Goal: Information Seeking & Learning: Learn about a topic

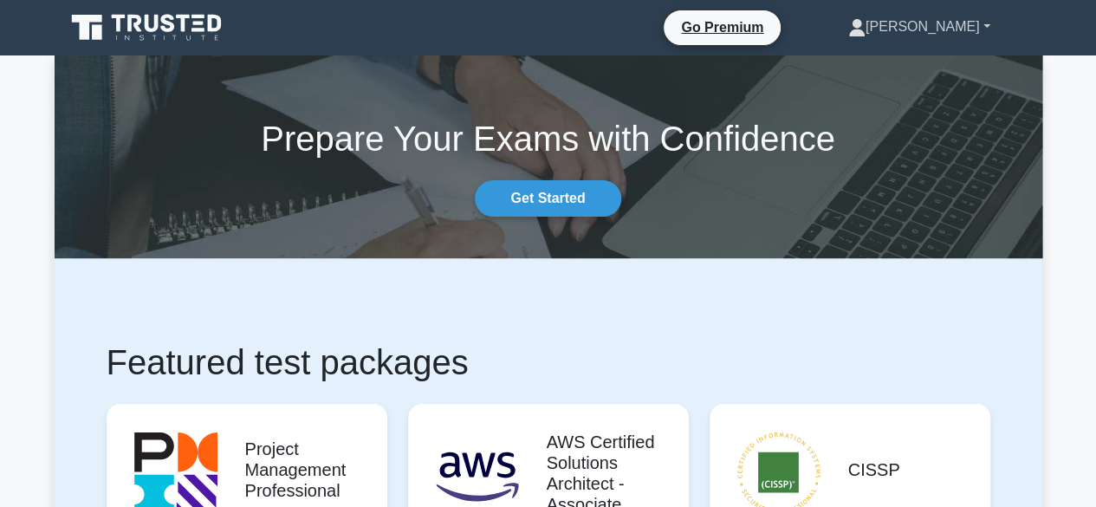
click at [961, 36] on link "[PERSON_NAME]" at bounding box center [919, 27] width 225 height 35
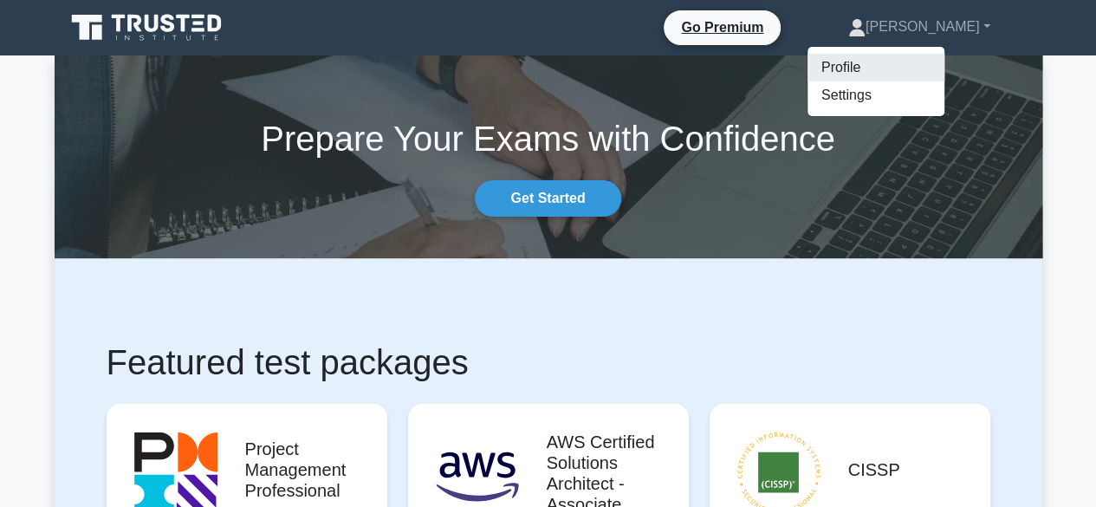
click at [939, 72] on link "Profile" at bounding box center [876, 68] width 137 height 28
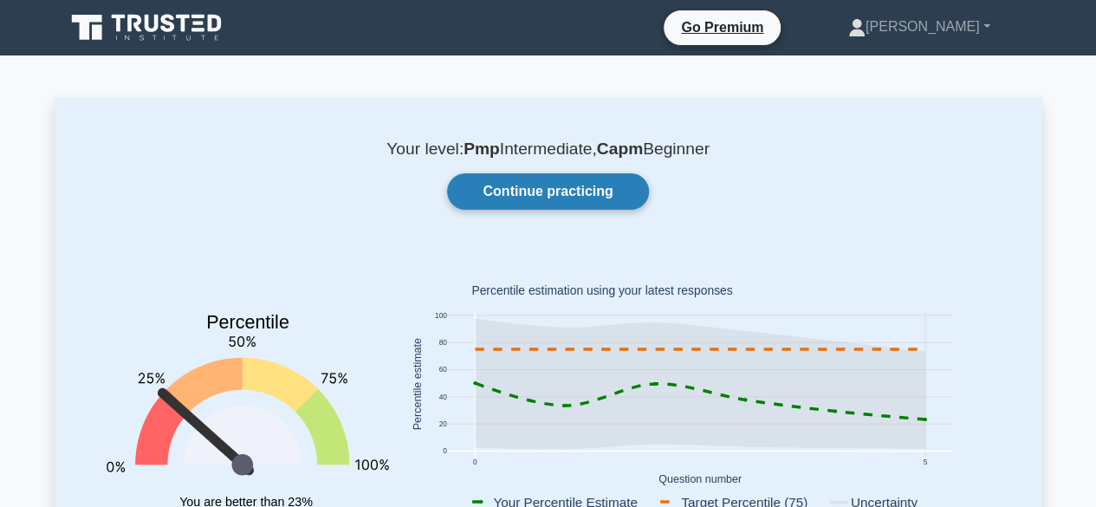
click at [568, 199] on link "Continue practicing" at bounding box center [547, 191] width 201 height 36
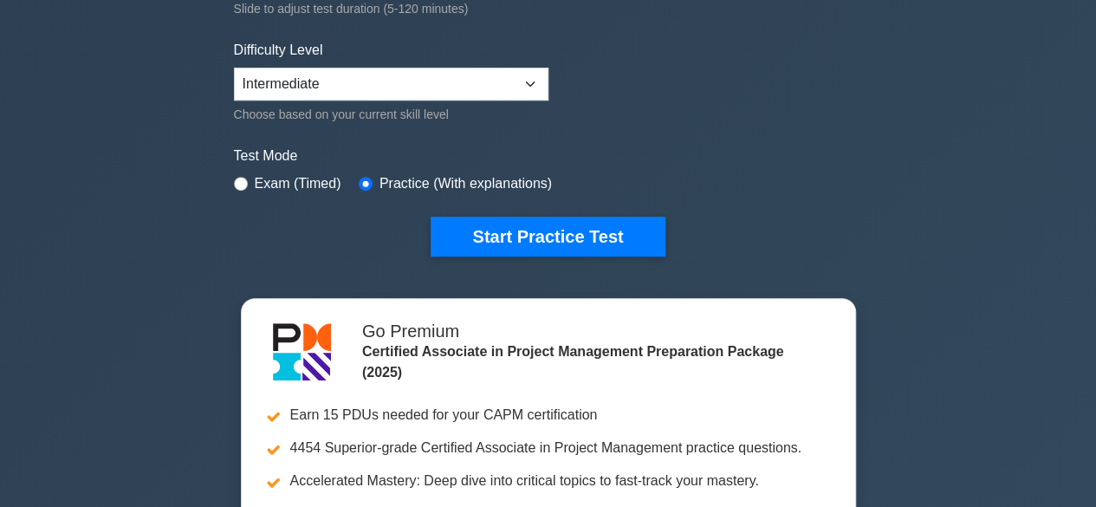
scroll to position [433, 0]
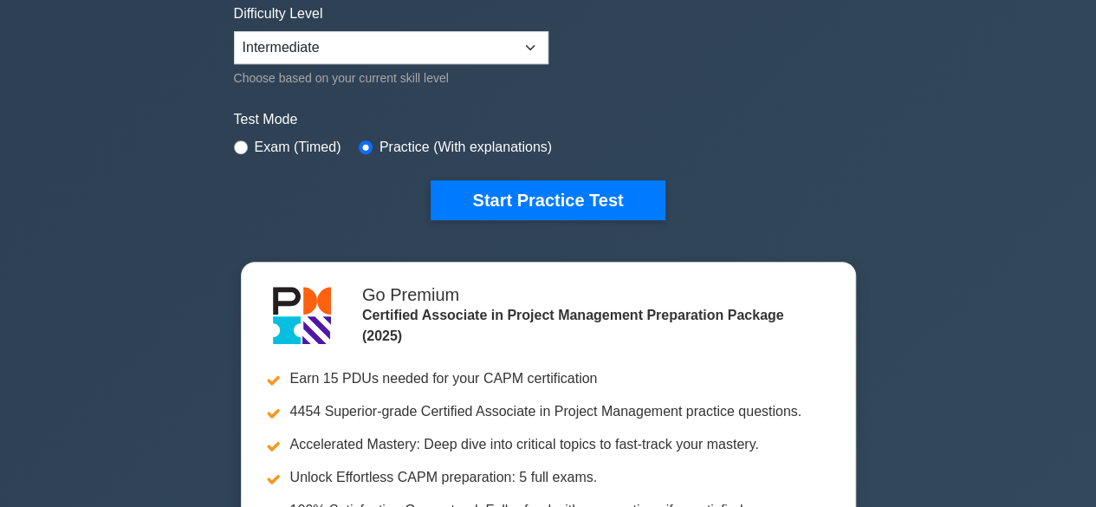
click at [265, 146] on label "Exam (Timed)" at bounding box center [298, 147] width 87 height 21
click at [293, 137] on label "Exam (Timed)" at bounding box center [298, 147] width 87 height 21
click at [293, 141] on label "Exam (Timed)" at bounding box center [298, 147] width 87 height 21
click at [244, 141] on input "radio" at bounding box center [241, 147] width 14 height 14
radio input "true"
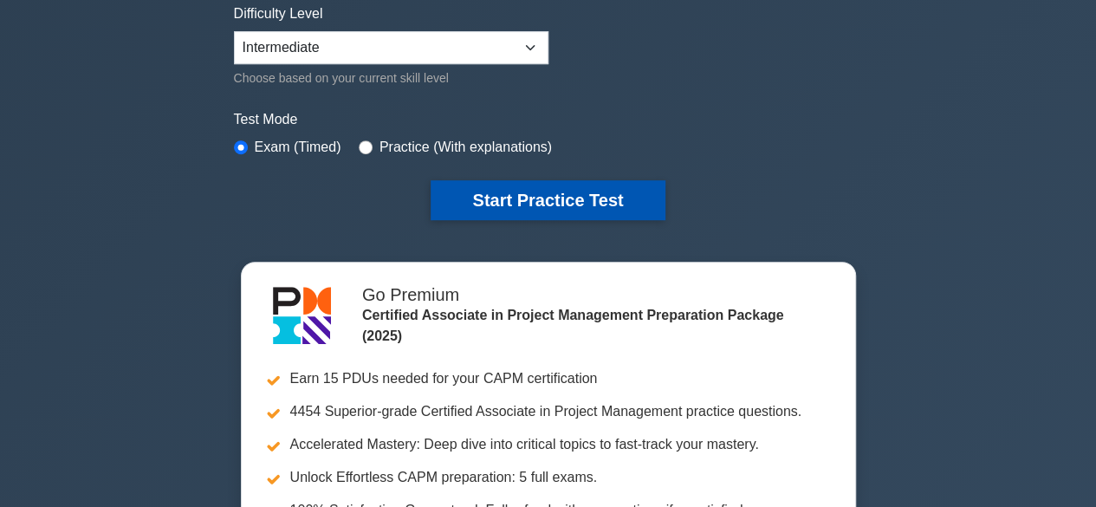
click at [489, 207] on button "Start Practice Test" at bounding box center [548, 200] width 234 height 40
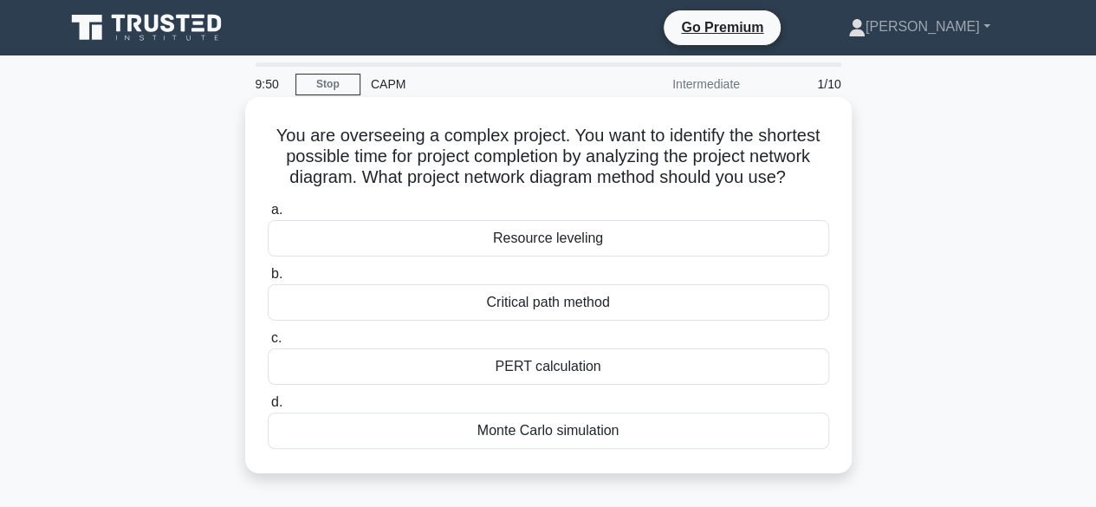
click at [568, 307] on div "Critical path method" at bounding box center [548, 302] width 561 height 36
click at [268, 280] on input "b. Critical path method" at bounding box center [268, 274] width 0 height 11
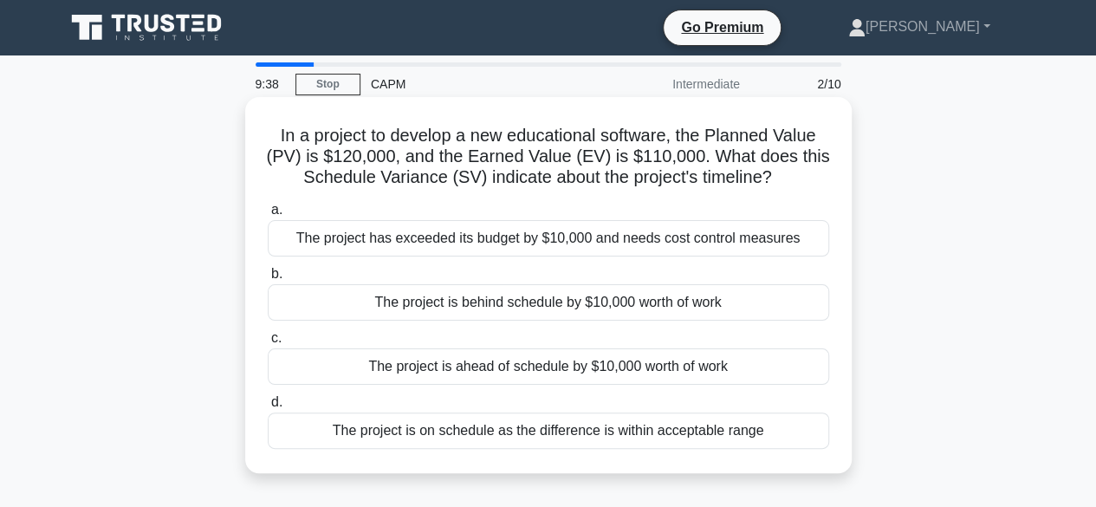
click at [633, 233] on div "The project has exceeded its budget by $10,000 and needs cost control measures" at bounding box center [548, 238] width 561 height 36
click at [268, 216] on input "a. The project has exceeded its budget by $10,000 and needs cost control measur…" at bounding box center [268, 209] width 0 height 11
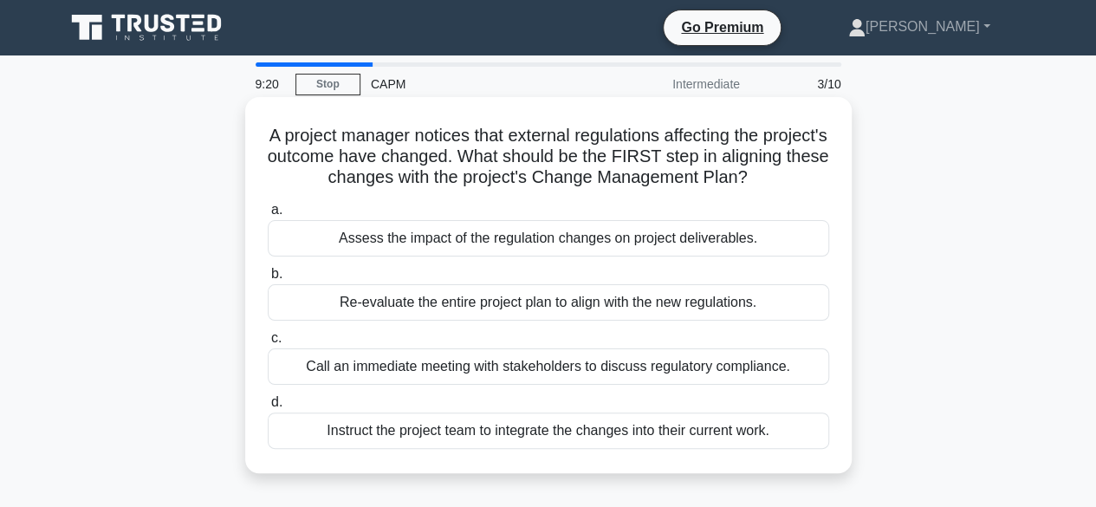
click at [606, 256] on div "Assess the impact of the regulation changes on project deliverables." at bounding box center [548, 238] width 561 height 36
click at [268, 216] on input "a. Assess the impact of the regulation changes on project deliverables." at bounding box center [268, 209] width 0 height 11
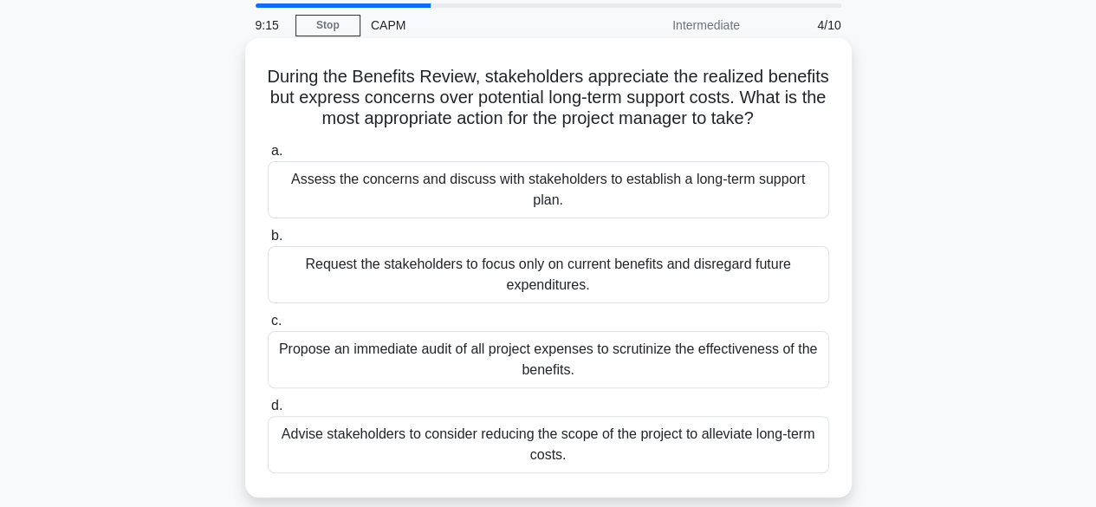
scroll to position [87, 0]
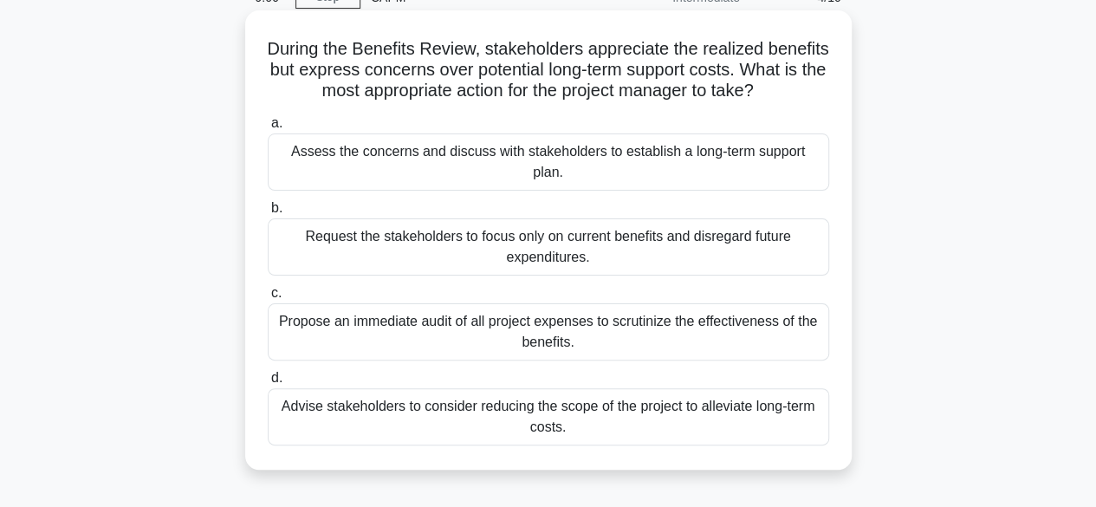
click at [633, 334] on div "Propose an immediate audit of all project expenses to scrutinize the effectiven…" at bounding box center [548, 331] width 561 height 57
click at [268, 299] on input "c. Propose an immediate audit of all project expenses to scrutinize the effecti…" at bounding box center [268, 293] width 0 height 11
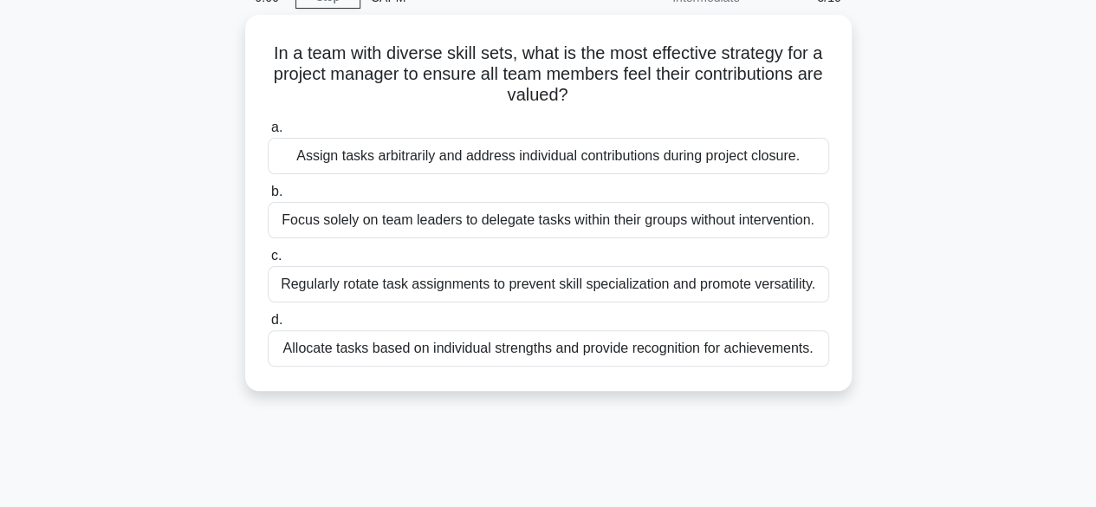
scroll to position [0, 0]
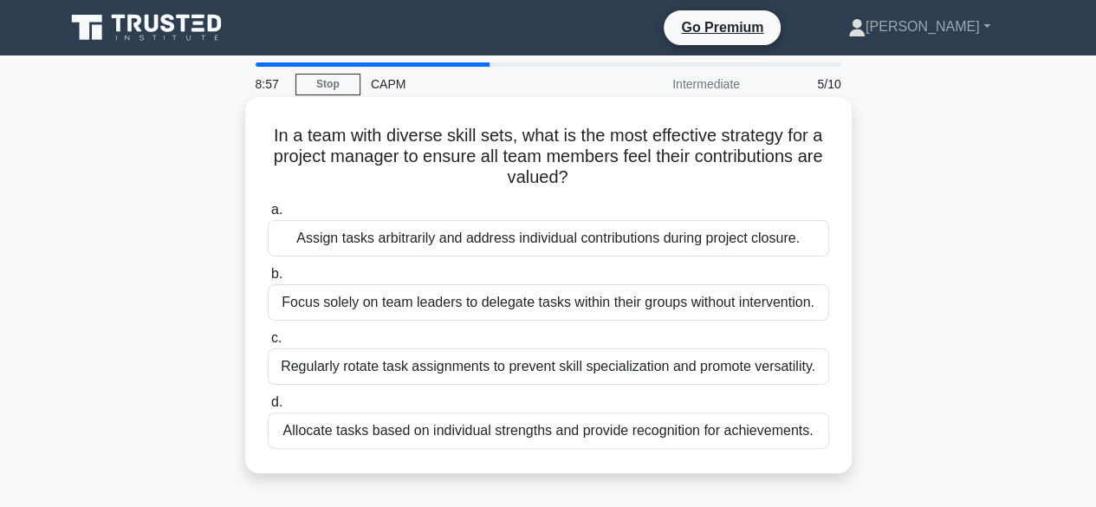
click at [670, 242] on div "Assign tasks arbitrarily and address individual contributions during project cl…" at bounding box center [548, 238] width 561 height 36
click at [268, 216] on input "a. Assign tasks arbitrarily and address individual contributions during project…" at bounding box center [268, 209] width 0 height 11
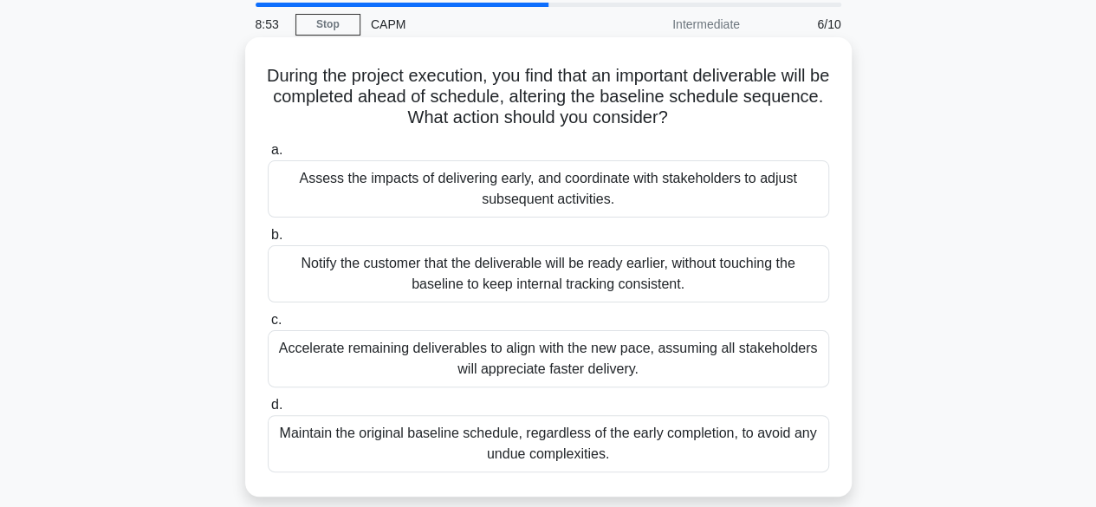
scroll to position [87, 0]
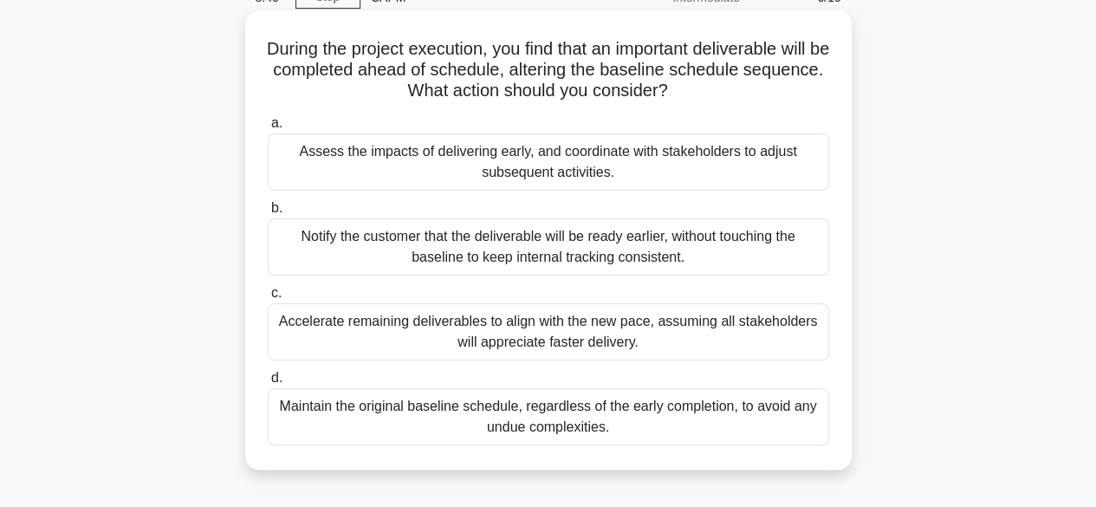
click at [462, 247] on div "Notify the customer that the deliverable will be ready earlier, without touchin…" at bounding box center [548, 246] width 561 height 57
click at [268, 214] on input "b. Notify the customer that the deliverable will be ready earlier, without touc…" at bounding box center [268, 208] width 0 height 11
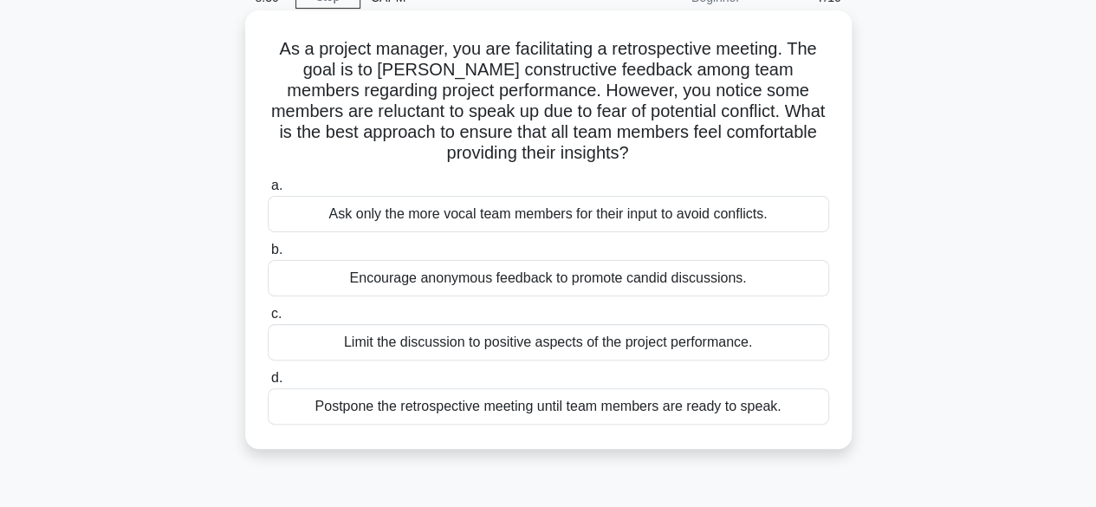
click at [522, 347] on div "Limit the discussion to positive aspects of the project performance." at bounding box center [548, 342] width 561 height 36
click at [268, 320] on input "c. Limit the discussion to positive aspects of the project performance." at bounding box center [268, 313] width 0 height 11
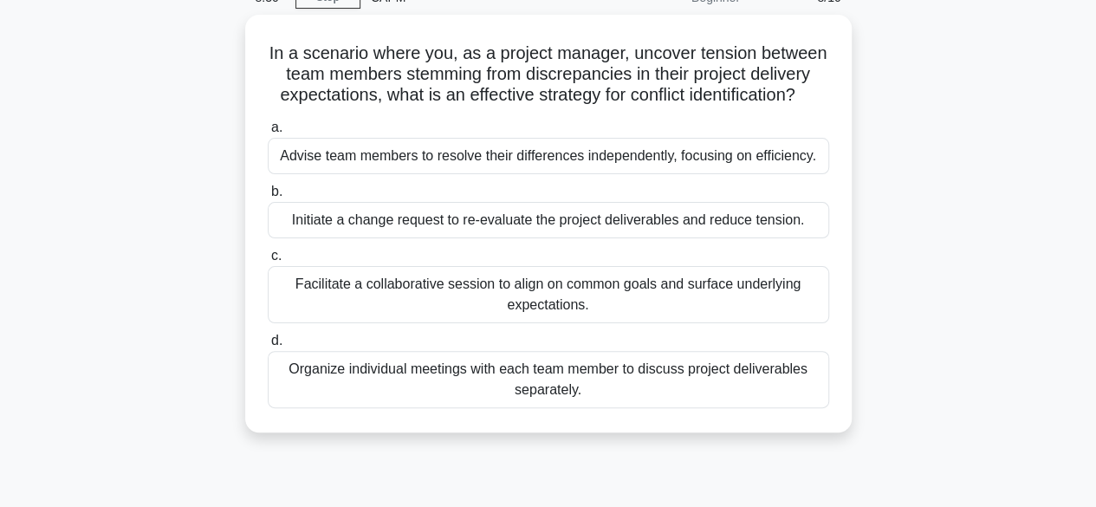
scroll to position [0, 0]
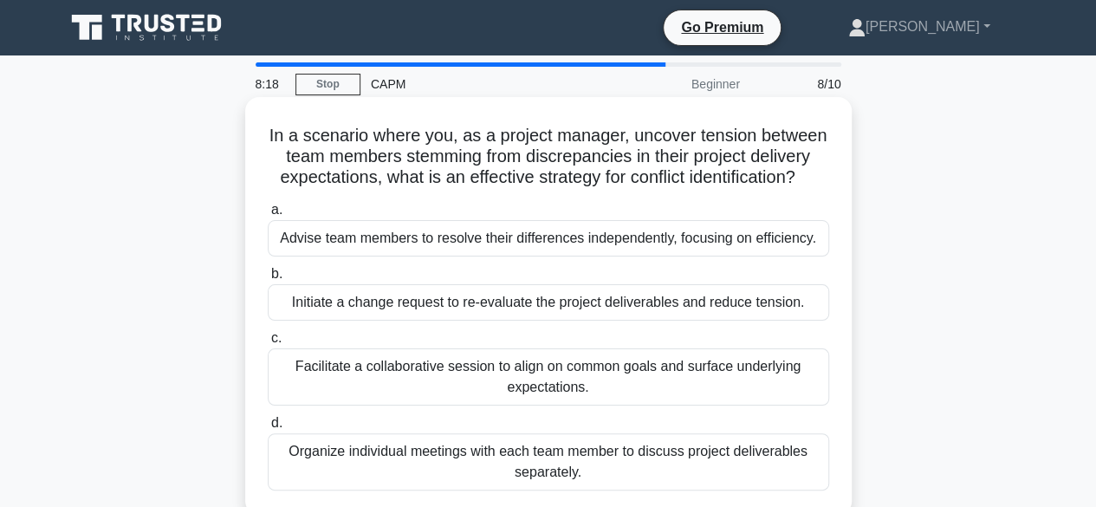
click at [537, 392] on div "Facilitate a collaborative session to align on common goals and surface underly…" at bounding box center [548, 376] width 561 height 57
click at [268, 344] on input "c. Facilitate a collaborative session to align on common goals and surface unde…" at bounding box center [268, 338] width 0 height 11
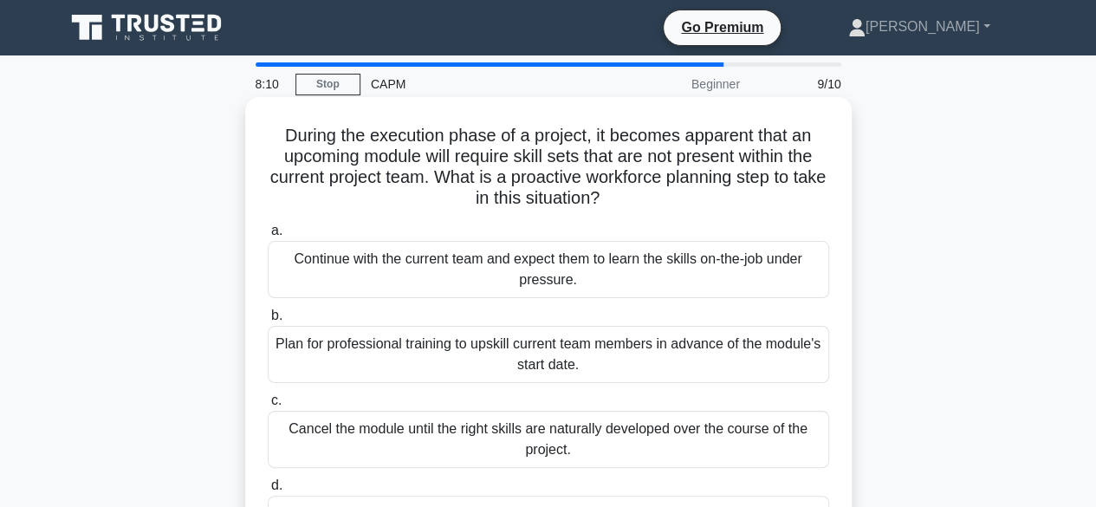
scroll to position [87, 0]
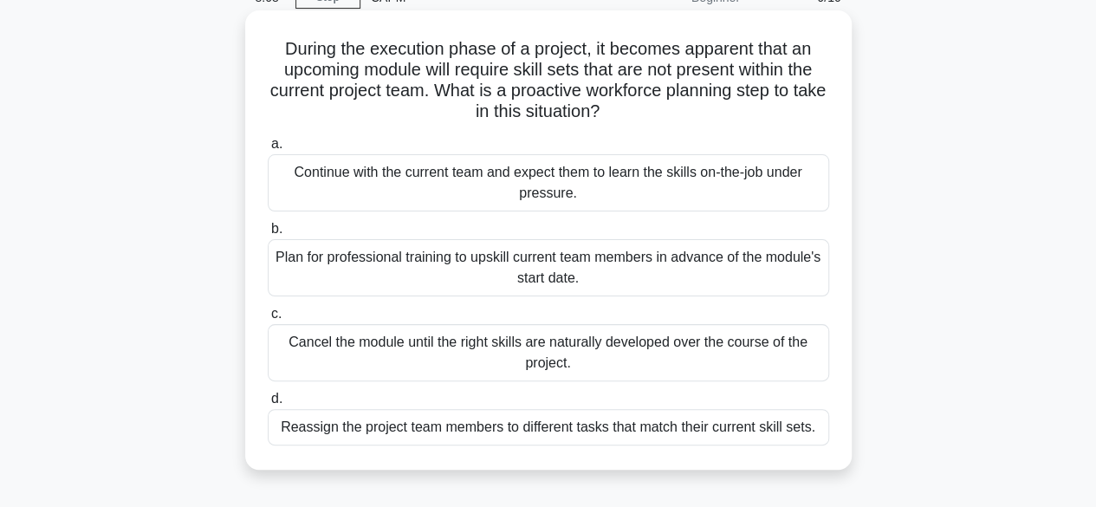
click at [496, 281] on div "Plan for professional training to upskill current team members in advance of th…" at bounding box center [548, 267] width 561 height 57
click at [268, 235] on input "b. Plan for professional training to upskill current team members in advance of…" at bounding box center [268, 229] width 0 height 11
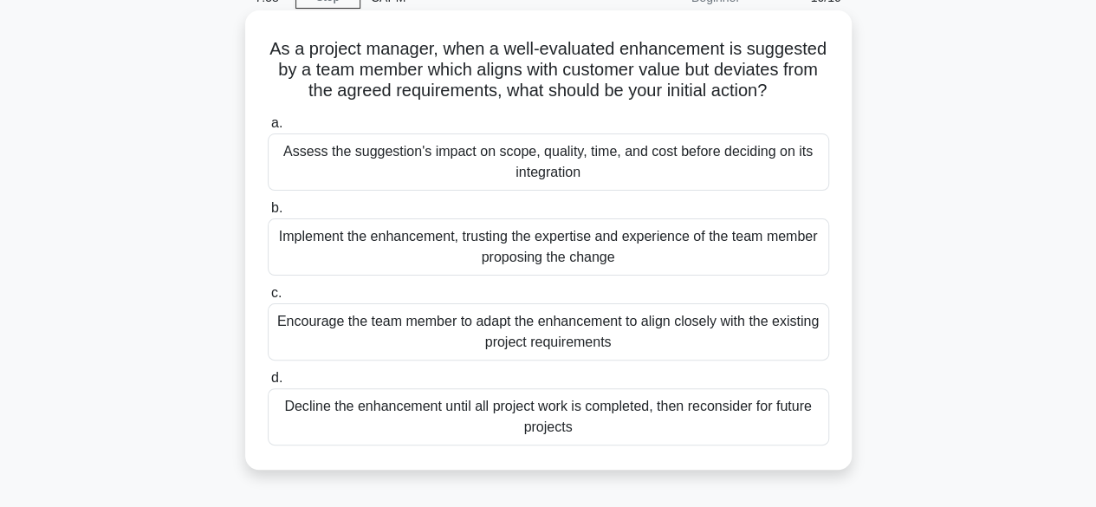
click at [566, 160] on div "Assess the suggestion's impact on scope, quality, time, and cost before decidin…" at bounding box center [548, 161] width 561 height 57
click at [268, 129] on input "a. Assess the suggestion's impact on scope, quality, time, and cost before deci…" at bounding box center [268, 123] width 0 height 11
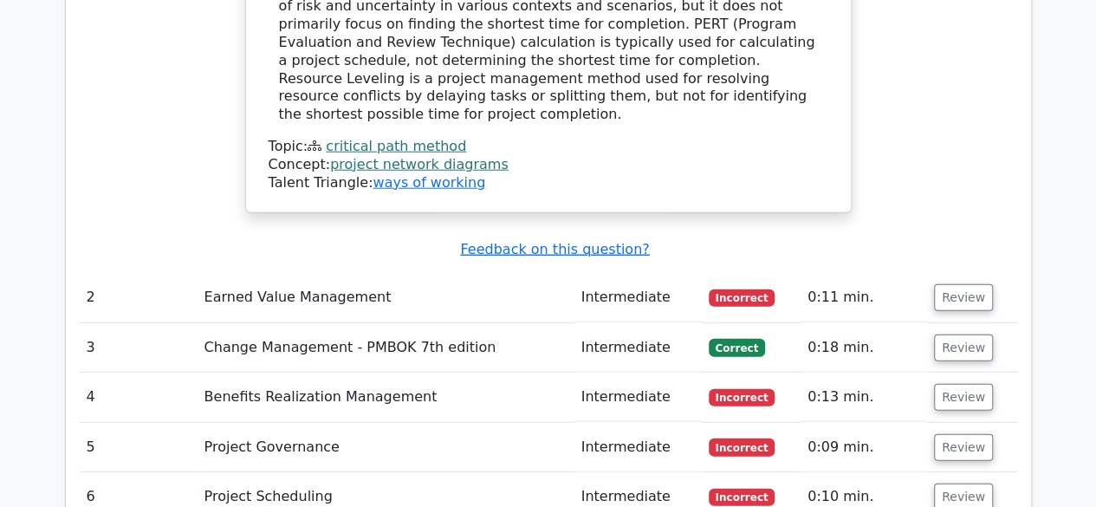
scroll to position [2253, 0]
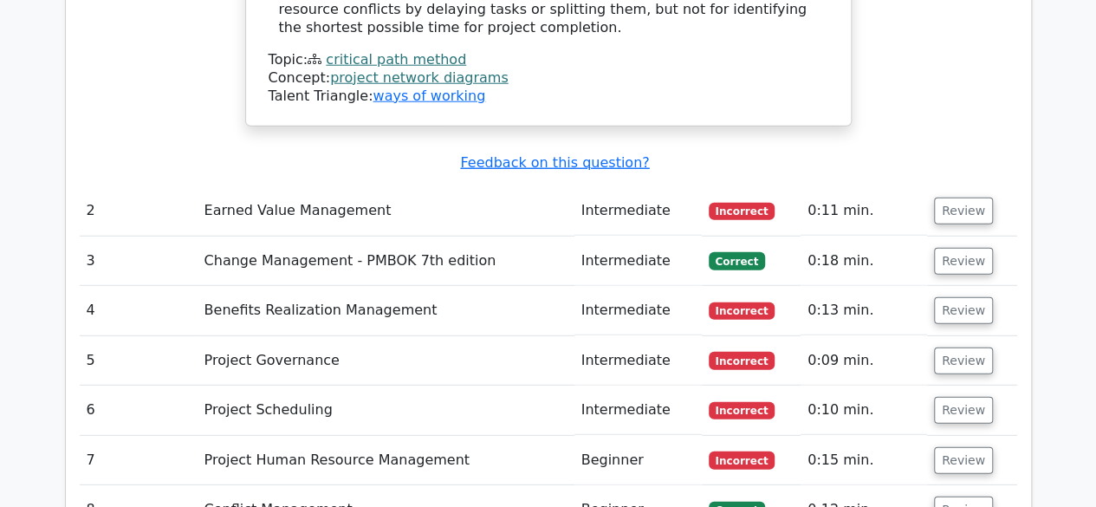
click at [665, 186] on td "Intermediate" at bounding box center [637, 210] width 127 height 49
click at [952, 198] on button "Review" at bounding box center [963, 211] width 59 height 27
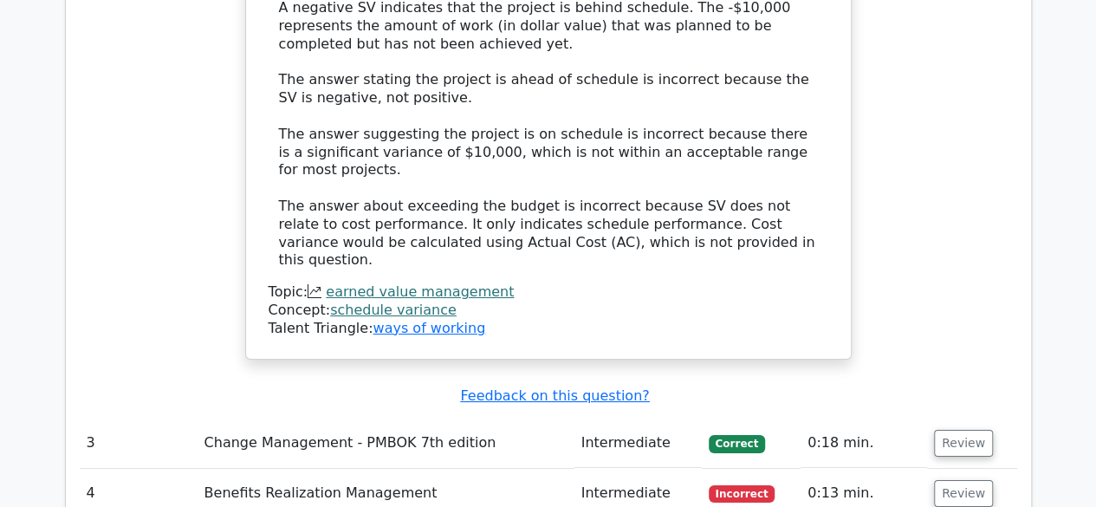
scroll to position [3206, 0]
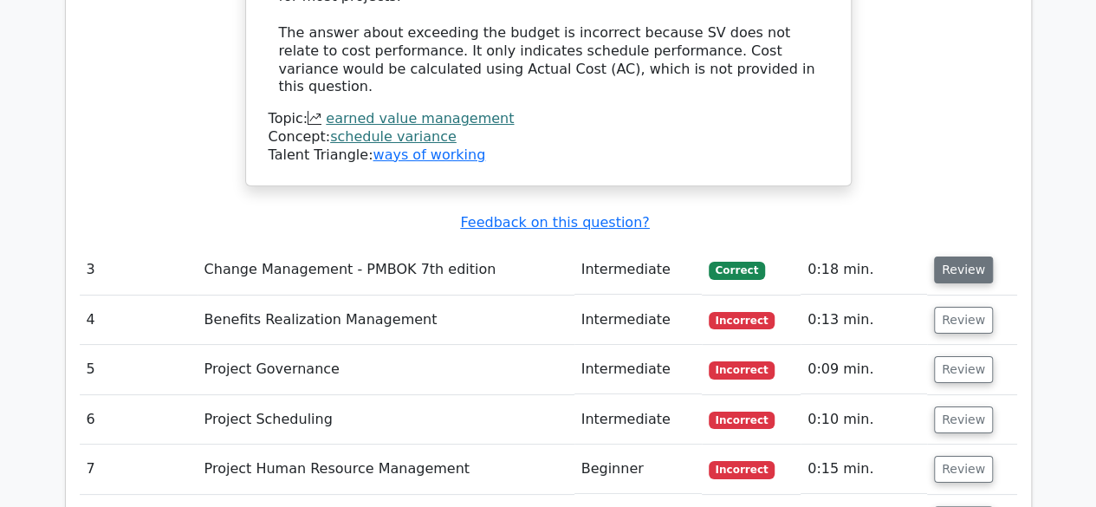
click at [969, 256] on button "Review" at bounding box center [963, 269] width 59 height 27
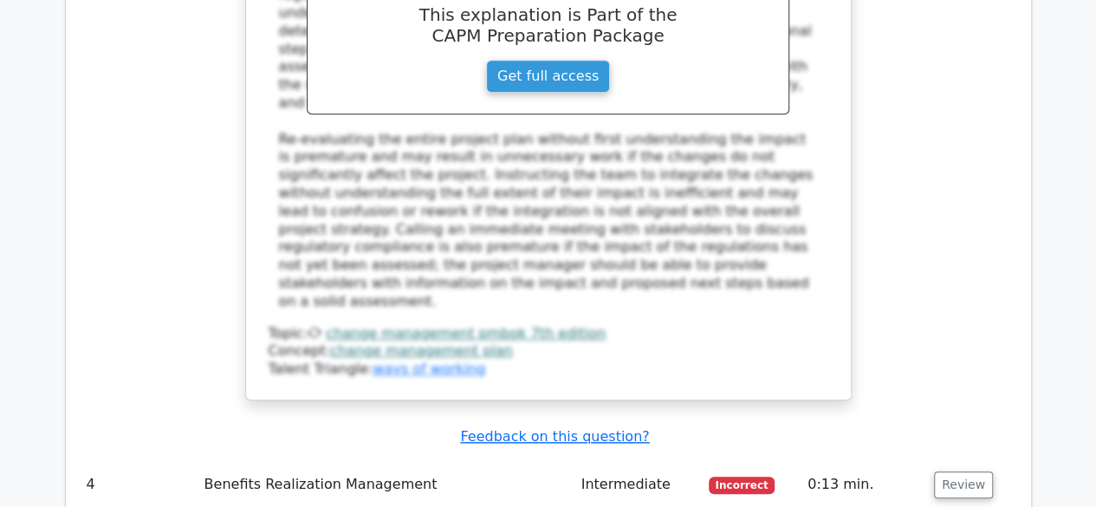
scroll to position [4159, 0]
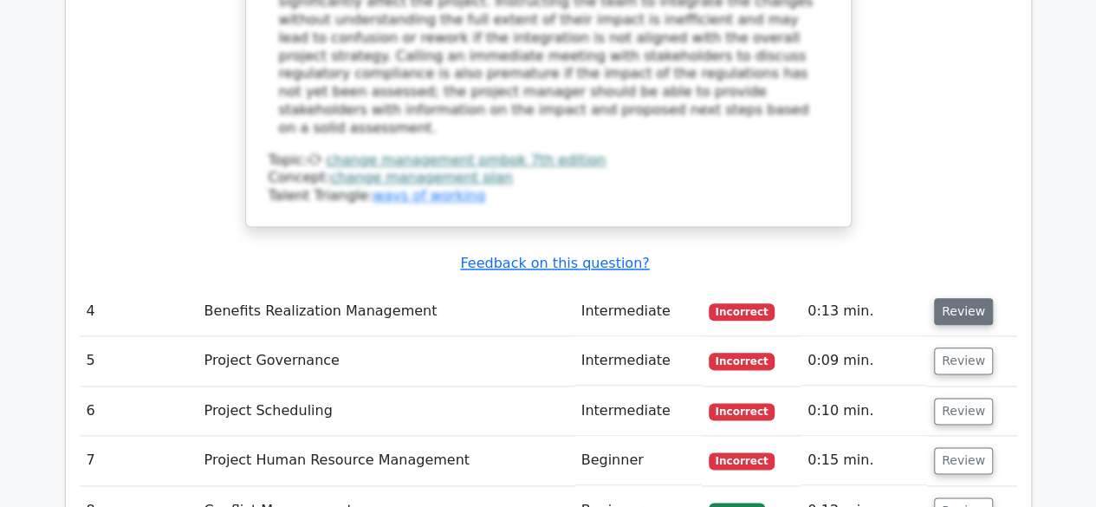
click at [965, 298] on button "Review" at bounding box center [963, 311] width 59 height 27
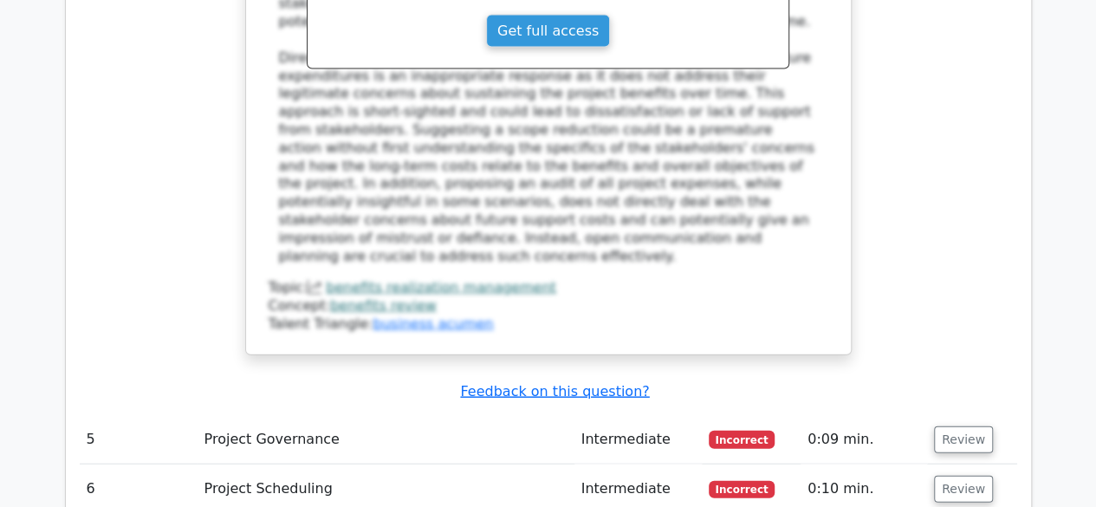
scroll to position [5112, 0]
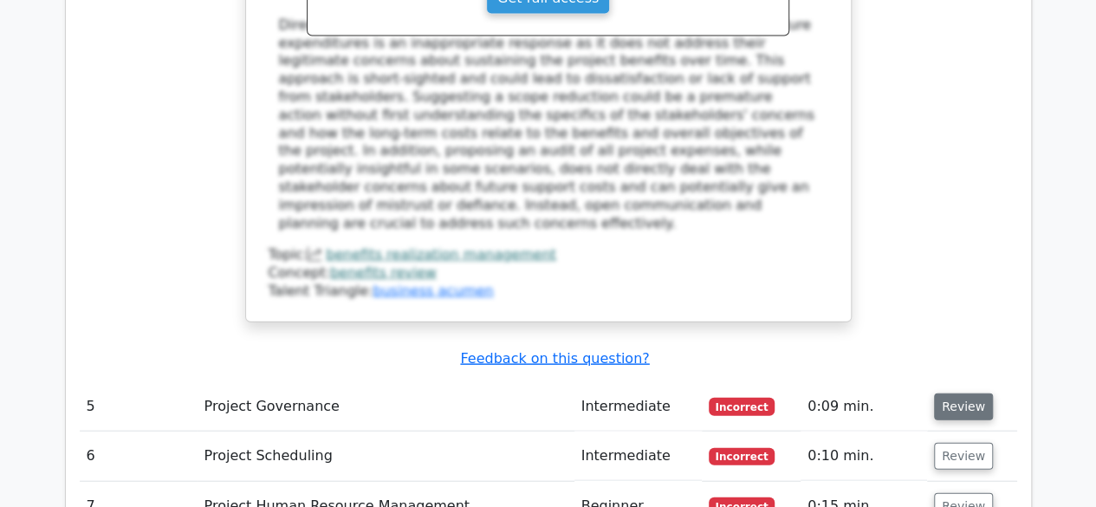
click at [944, 393] on button "Review" at bounding box center [963, 406] width 59 height 27
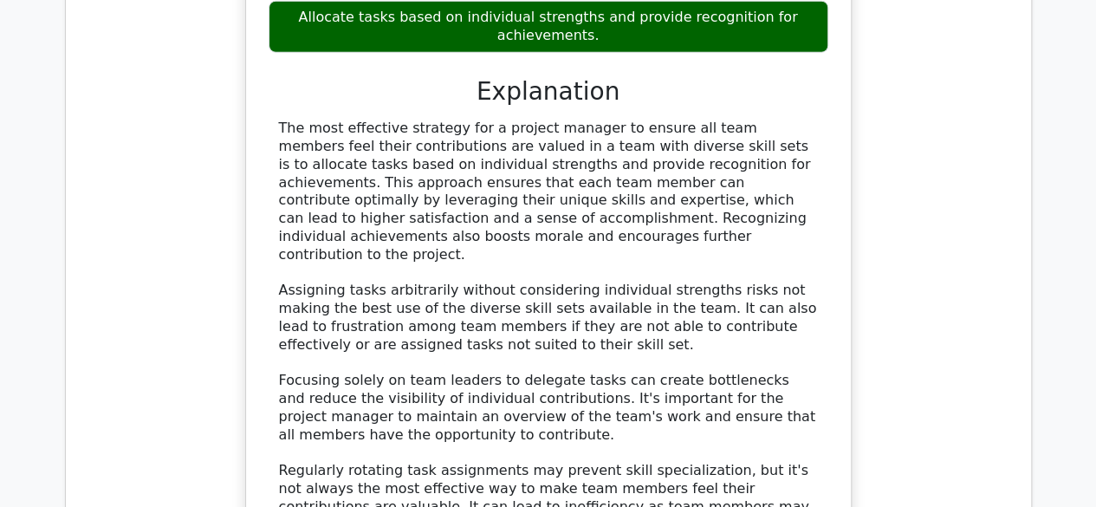
scroll to position [6152, 0]
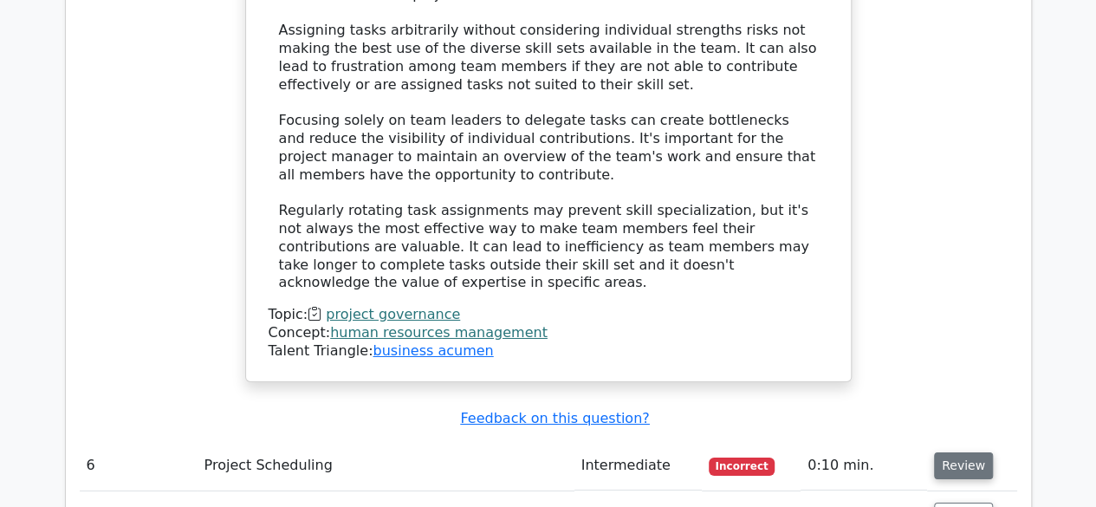
click at [952, 452] on button "Review" at bounding box center [963, 465] width 59 height 27
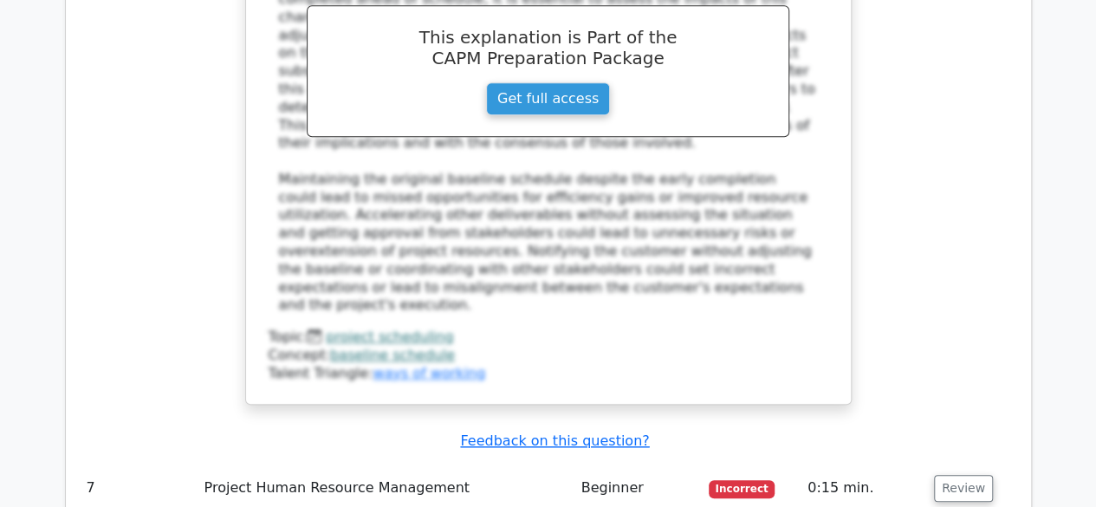
scroll to position [7105, 0]
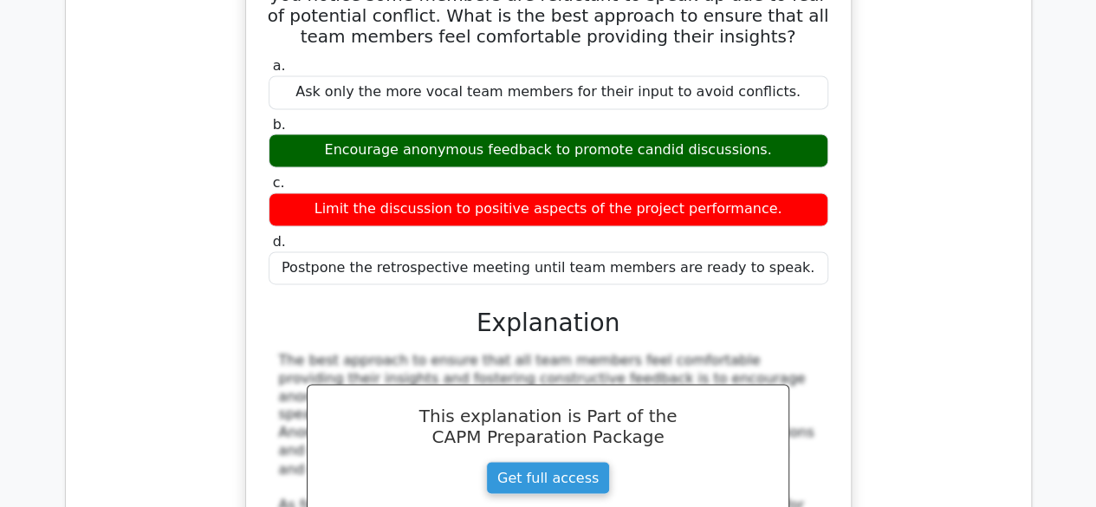
scroll to position [7885, 0]
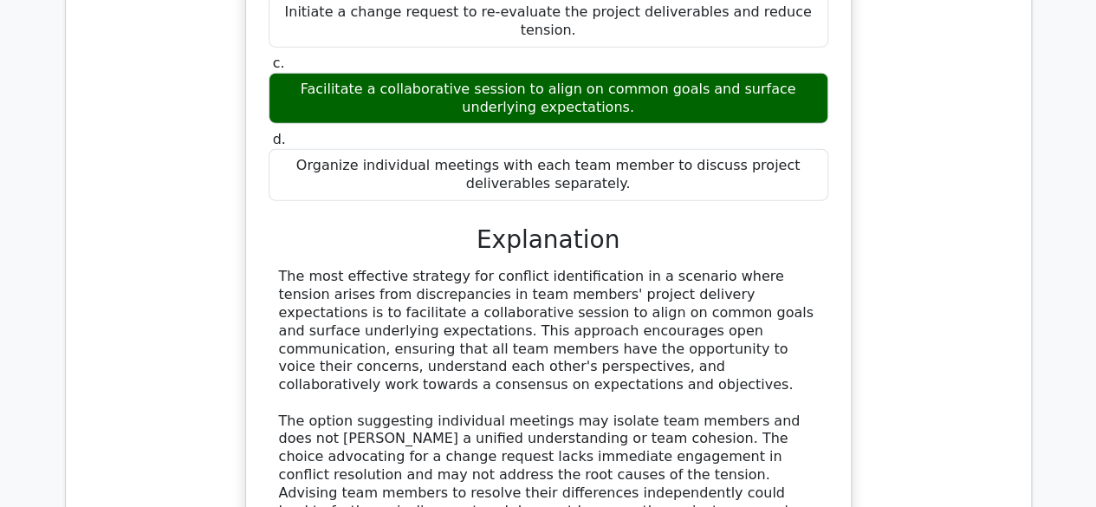
scroll to position [8838, 0]
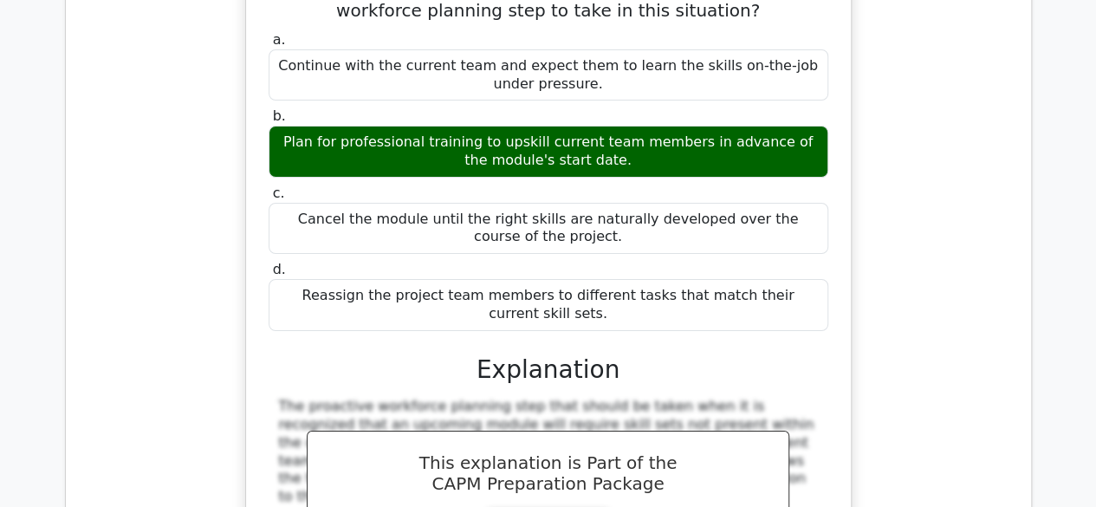
scroll to position [9791, 0]
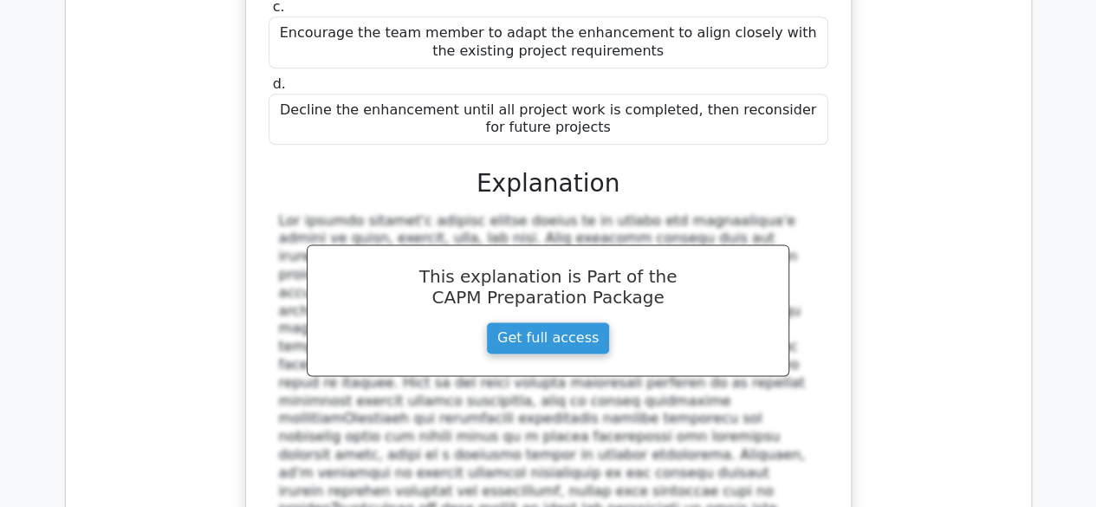
scroll to position [11288, 0]
